Goal: Task Accomplishment & Management: Complete application form

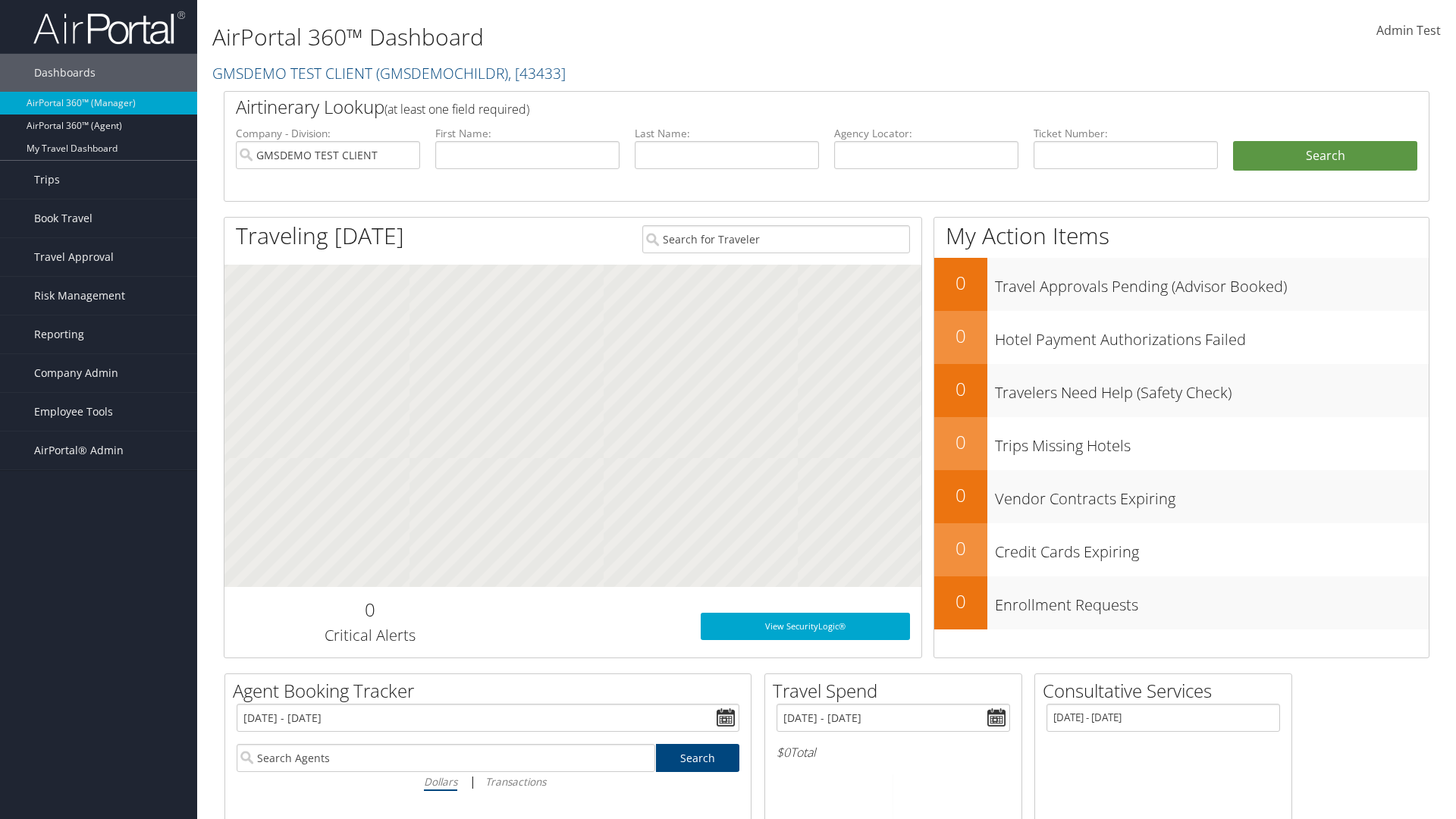
click at [98, 374] on span "Company Admin" at bounding box center [76, 374] width 84 height 38
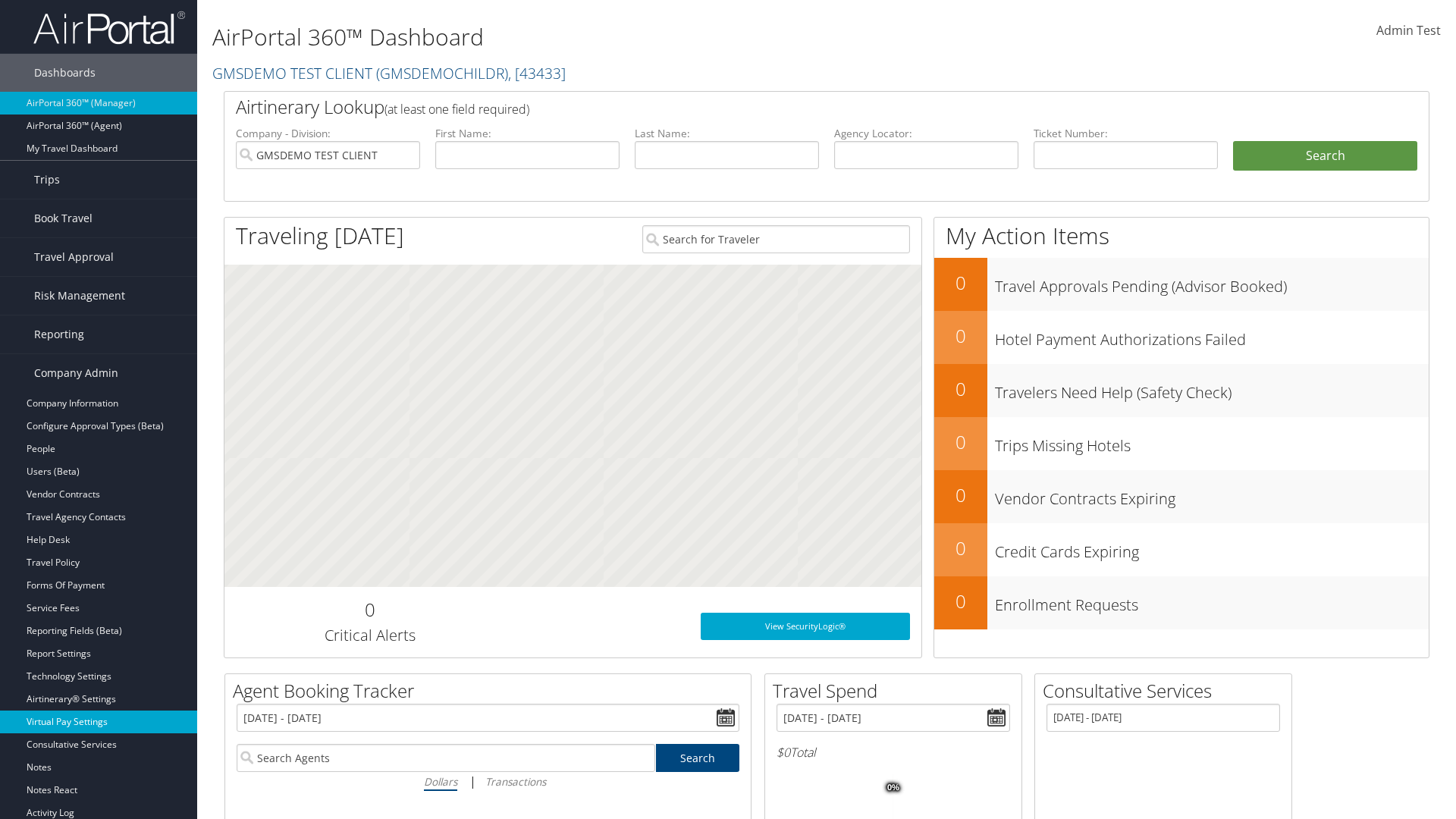
click at [98, 723] on link "Virtual Pay Settings" at bounding box center [98, 723] width 198 height 23
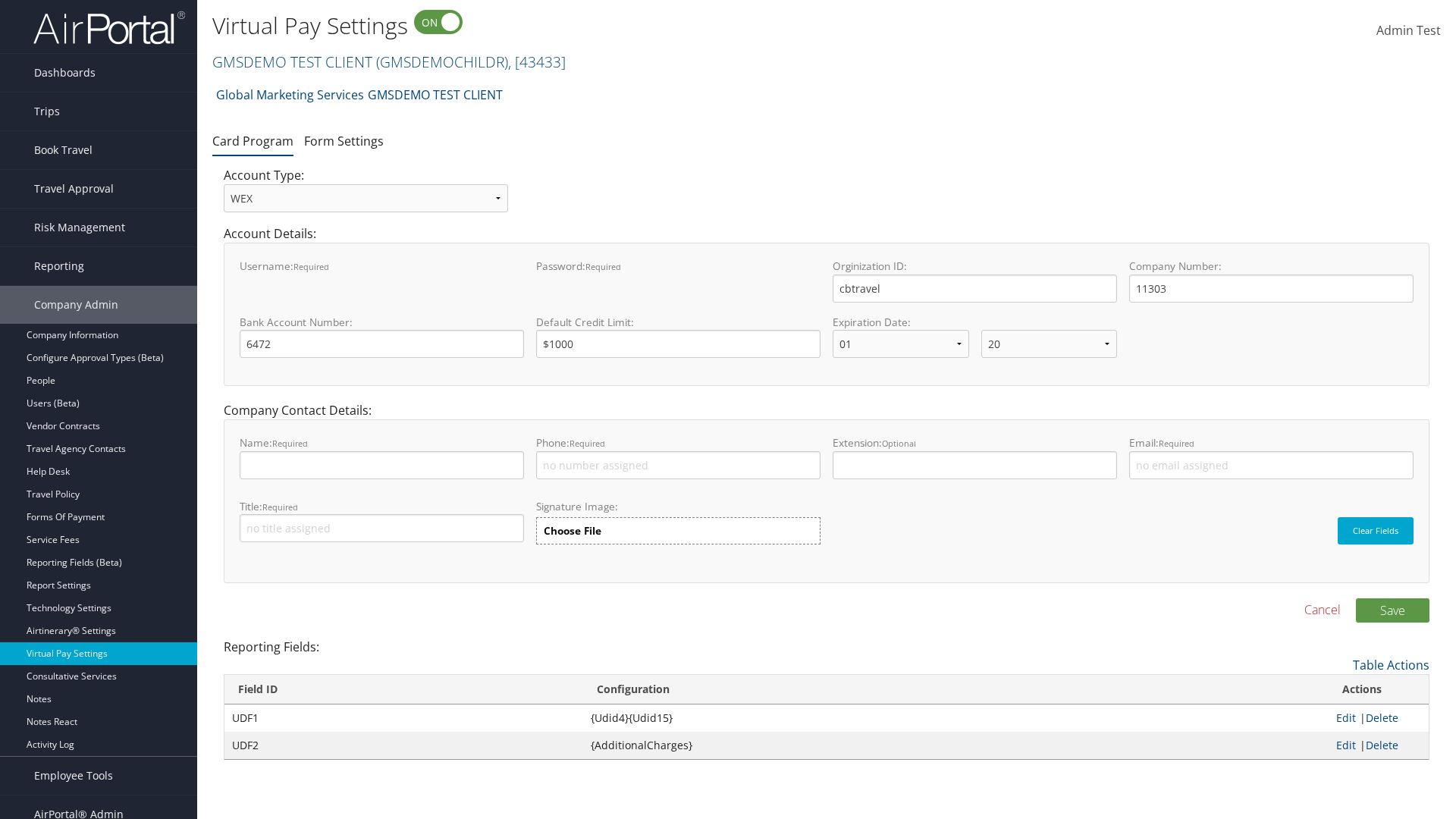
select select "20"
click at [291, 61] on link "GMSDEMO TEST CLIENT ( GMSDEMOCHILDR ) , [ 43433 ]" at bounding box center [390, 62] width 354 height 21
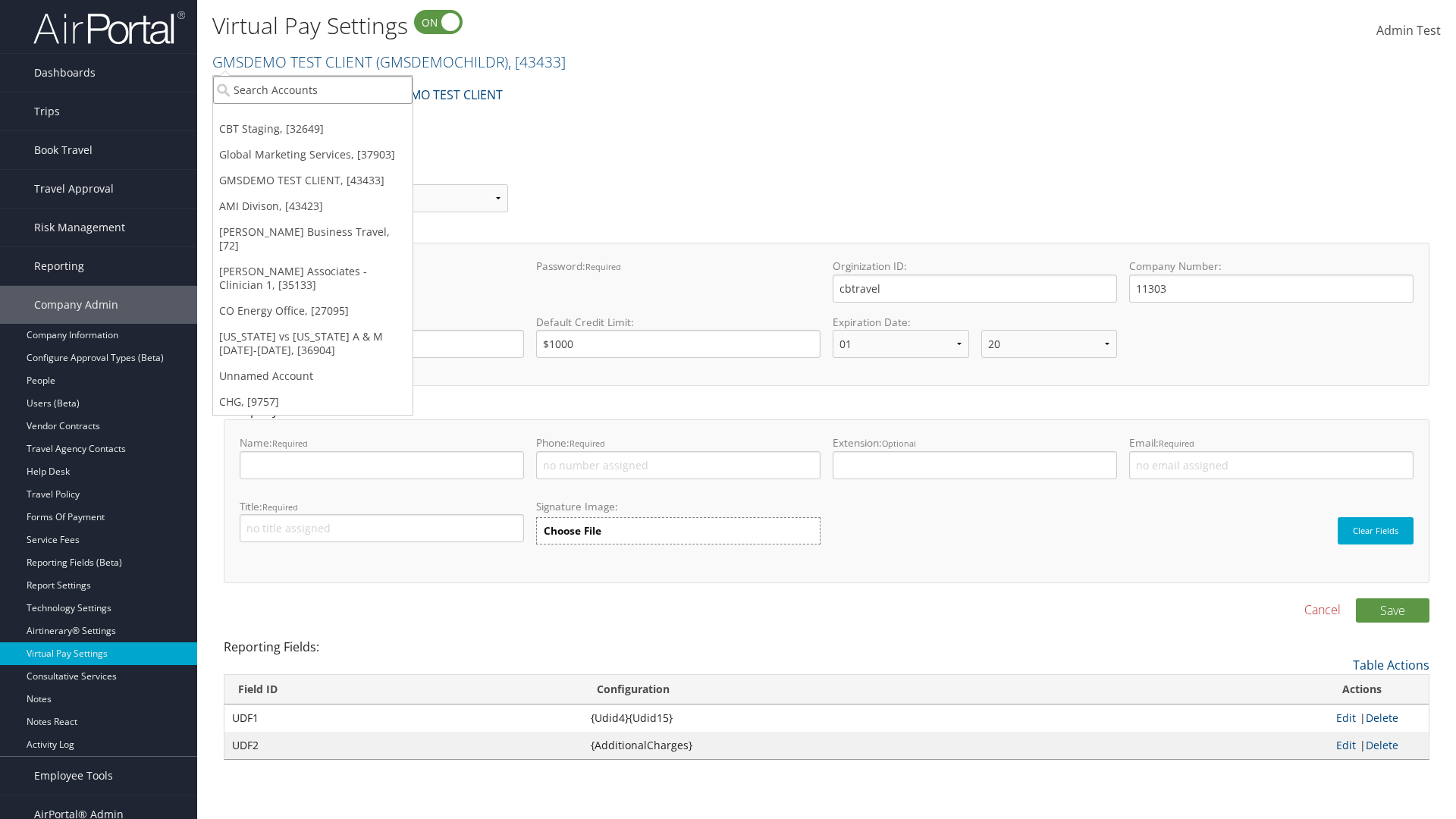
click at [312, 90] on input "search" at bounding box center [312, 90] width 199 height 28
type input "CBTSTG"
click at [312, 117] on div "CBT Staging (CBTSTG), [32649]" at bounding box center [313, 117] width 217 height 13
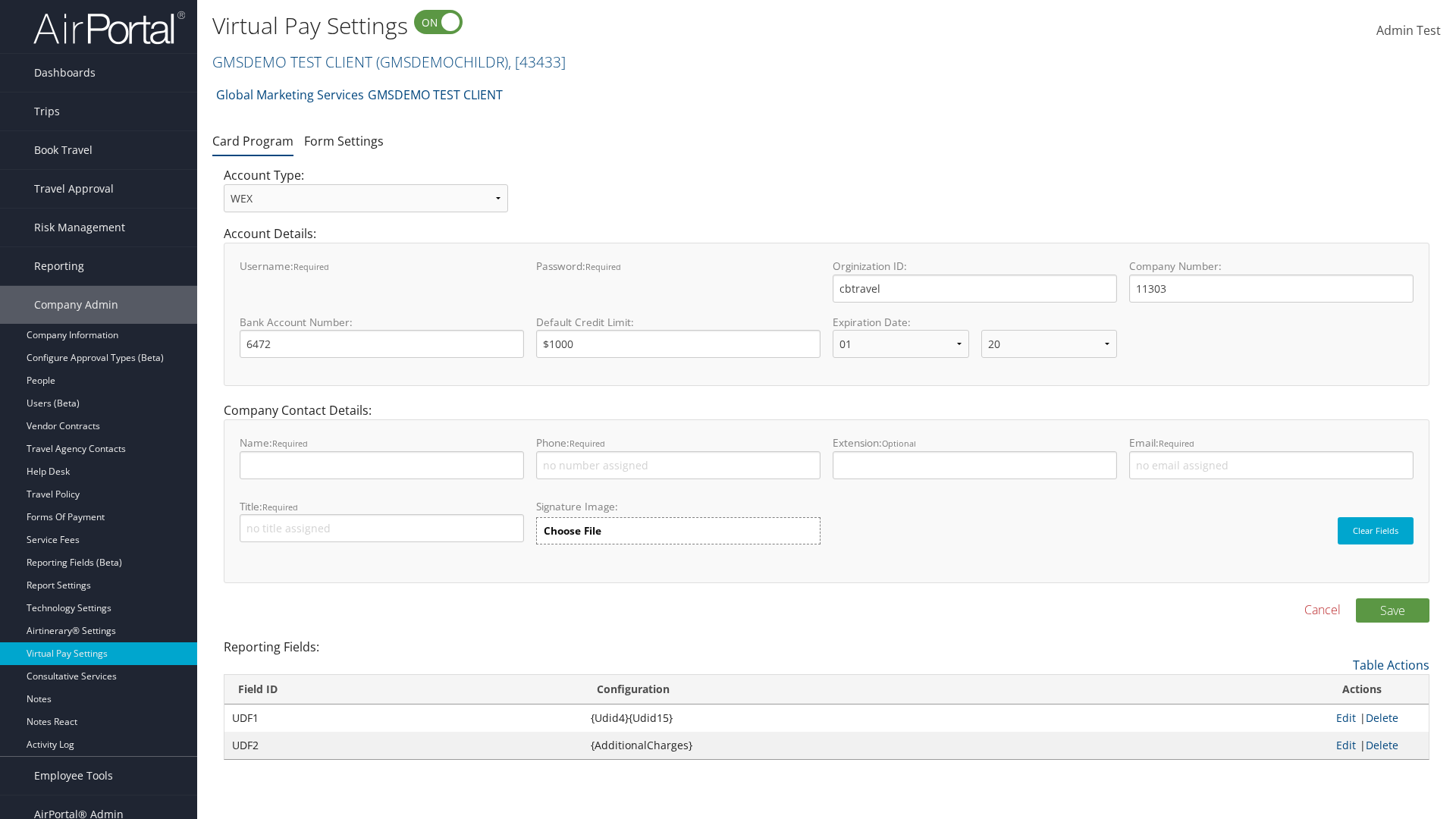
select select "20"
select select "0"
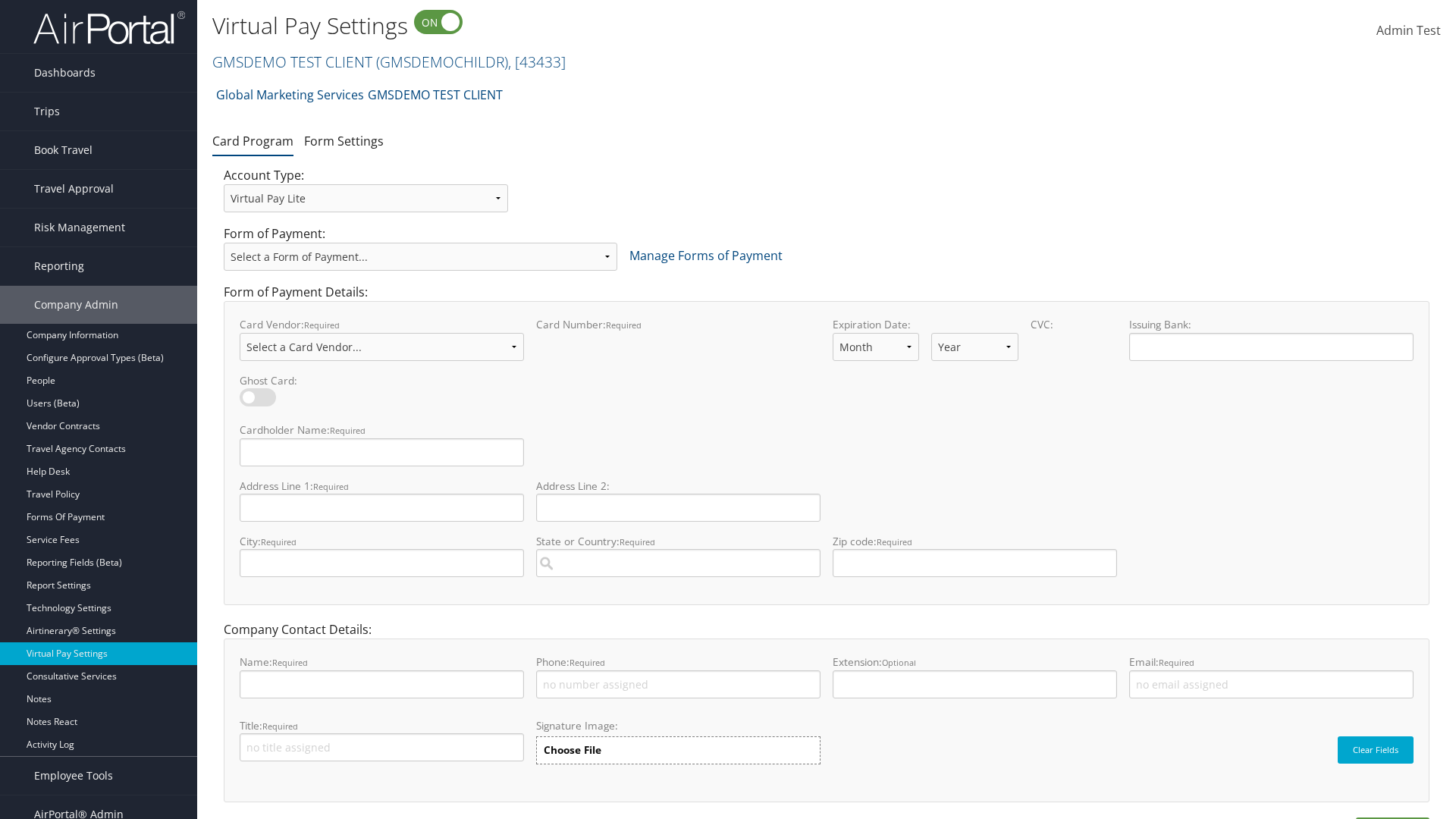
select select "new"
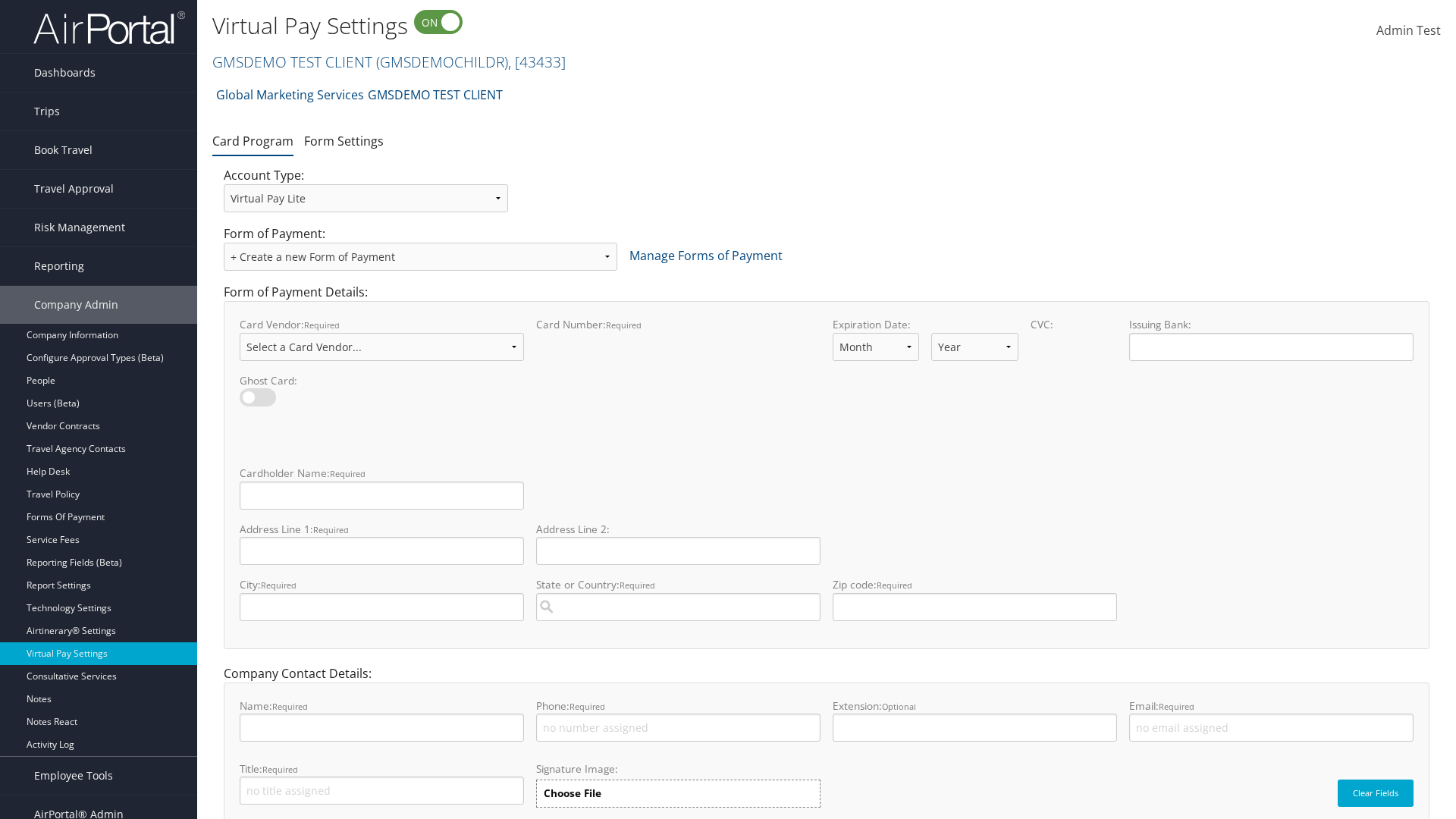
select select "VI"
select select "11"
select select "35"
click at [381, 496] on input "Cardholder Name: required This field is required" at bounding box center [381, 496] width 285 height 28
type input "Auto Test"
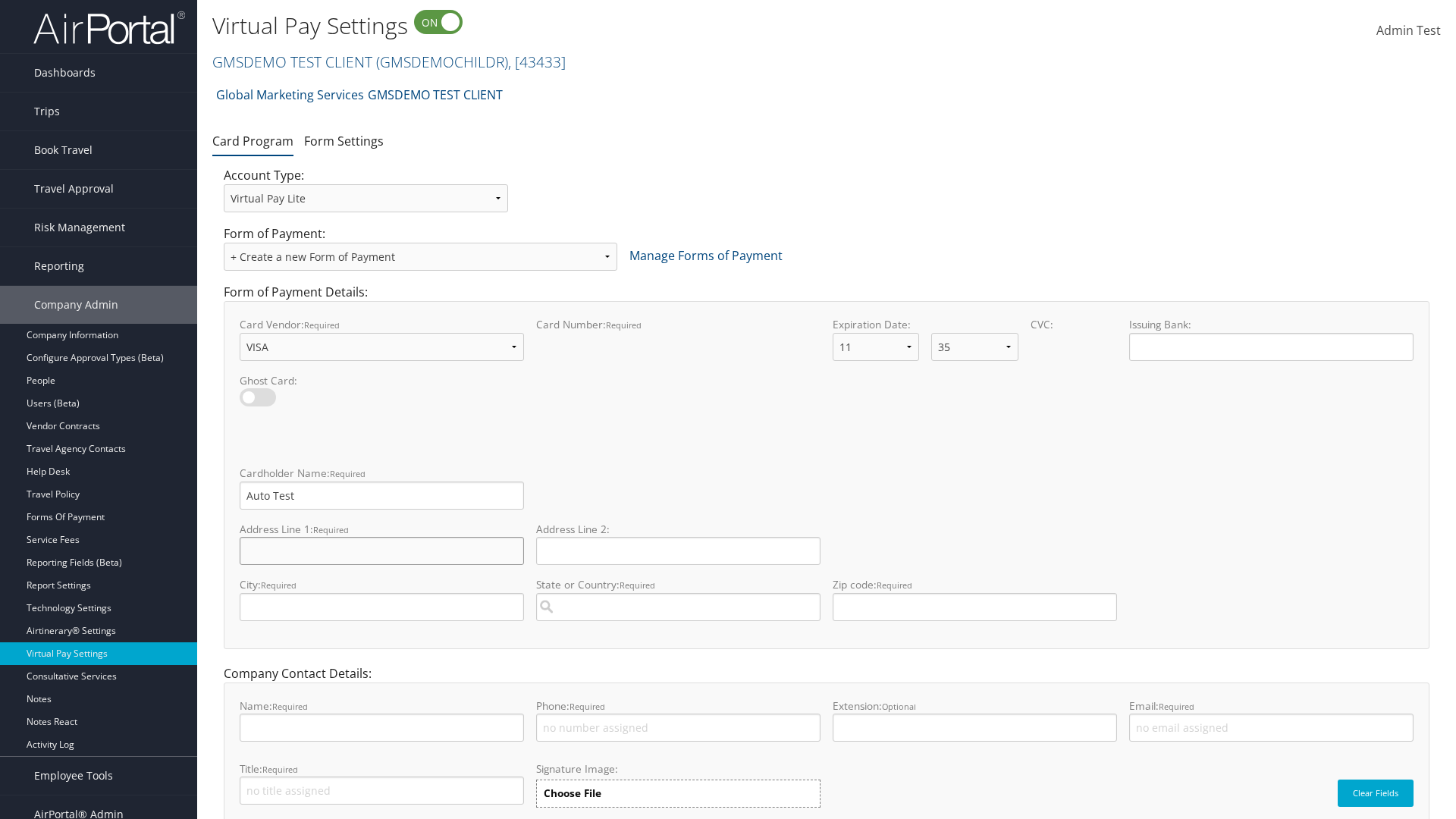
click at [381, 550] on input "Address Line 1: required This field is required" at bounding box center [381, 551] width 285 height 28
type input "Salt lake City"
click at [381, 607] on input "City: required This field is required" at bounding box center [381, 607] width 285 height 28
type input "SALt LAKE CITY"
click at [678, 607] on input "State or Country: required This field requires a suggested region." at bounding box center [678, 607] width 285 height 28
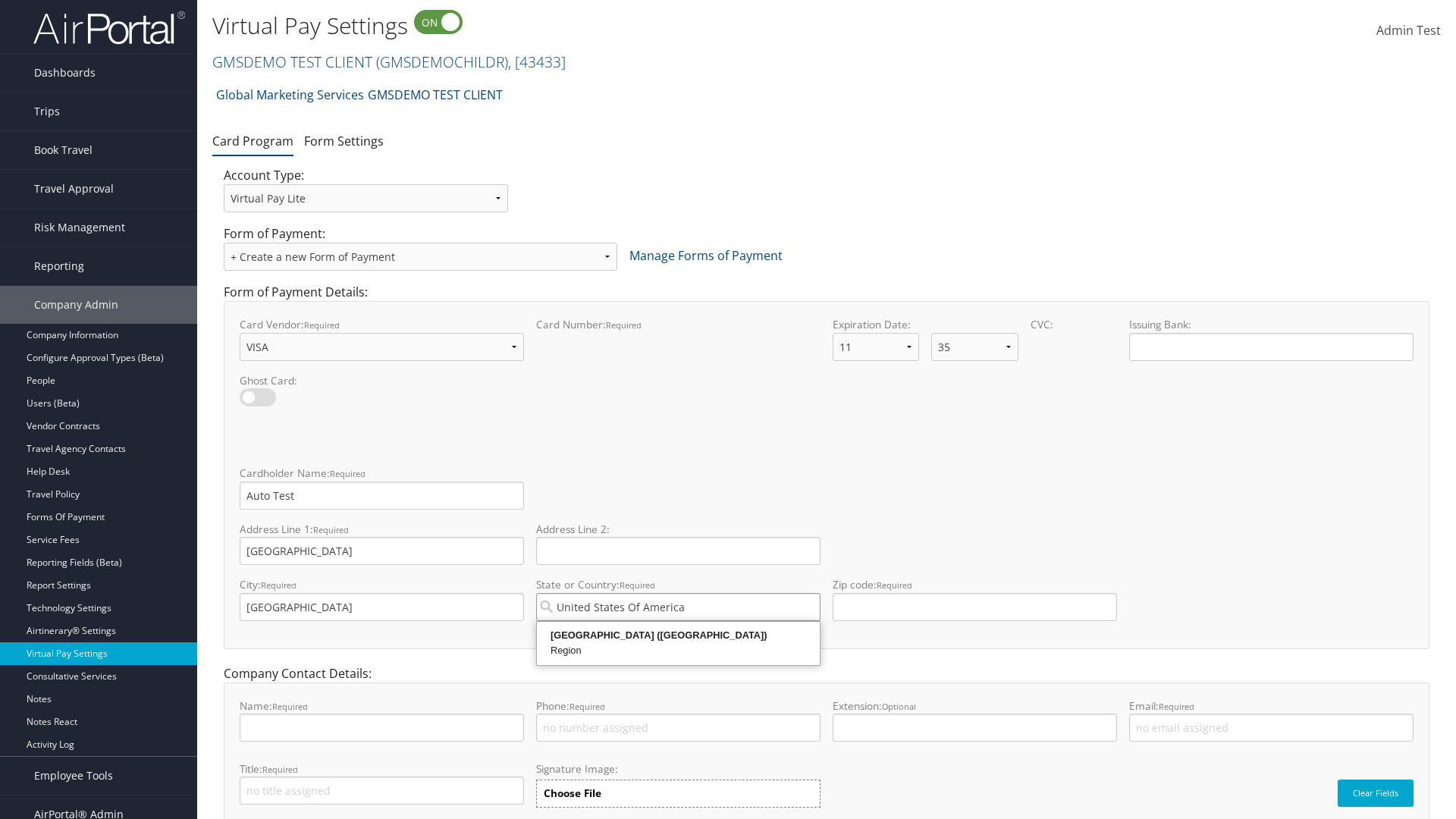
click at [678, 636] on div "United States of America (US)" at bounding box center [678, 636] width 278 height 15
type input "United States of America"
click at [975, 607] on input "Zip code: required This field requires numbers" at bounding box center [975, 607] width 285 height 28
type input "84106"
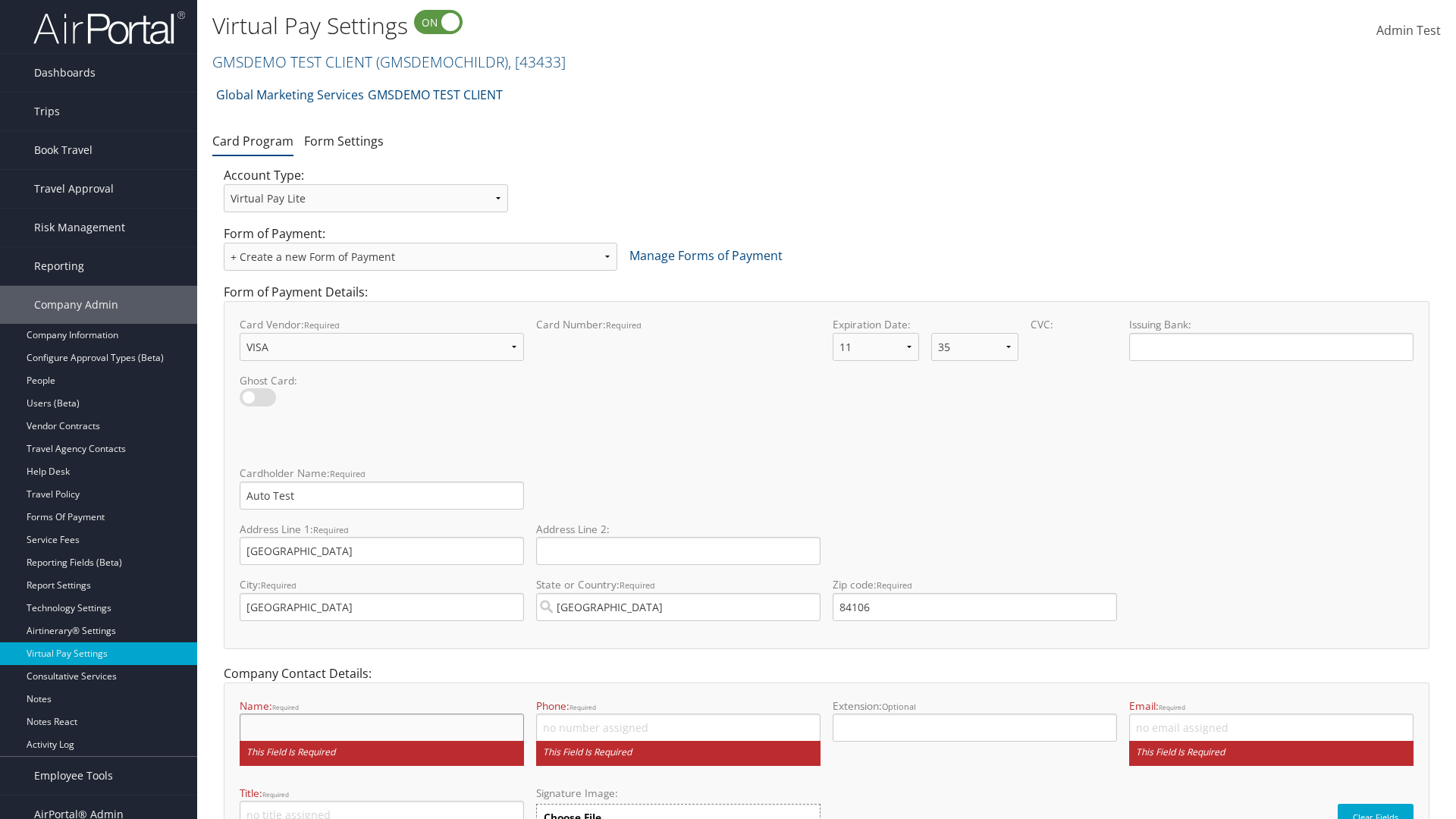
scroll to position [81, 0]
